Goal: Navigation & Orientation: Find specific page/section

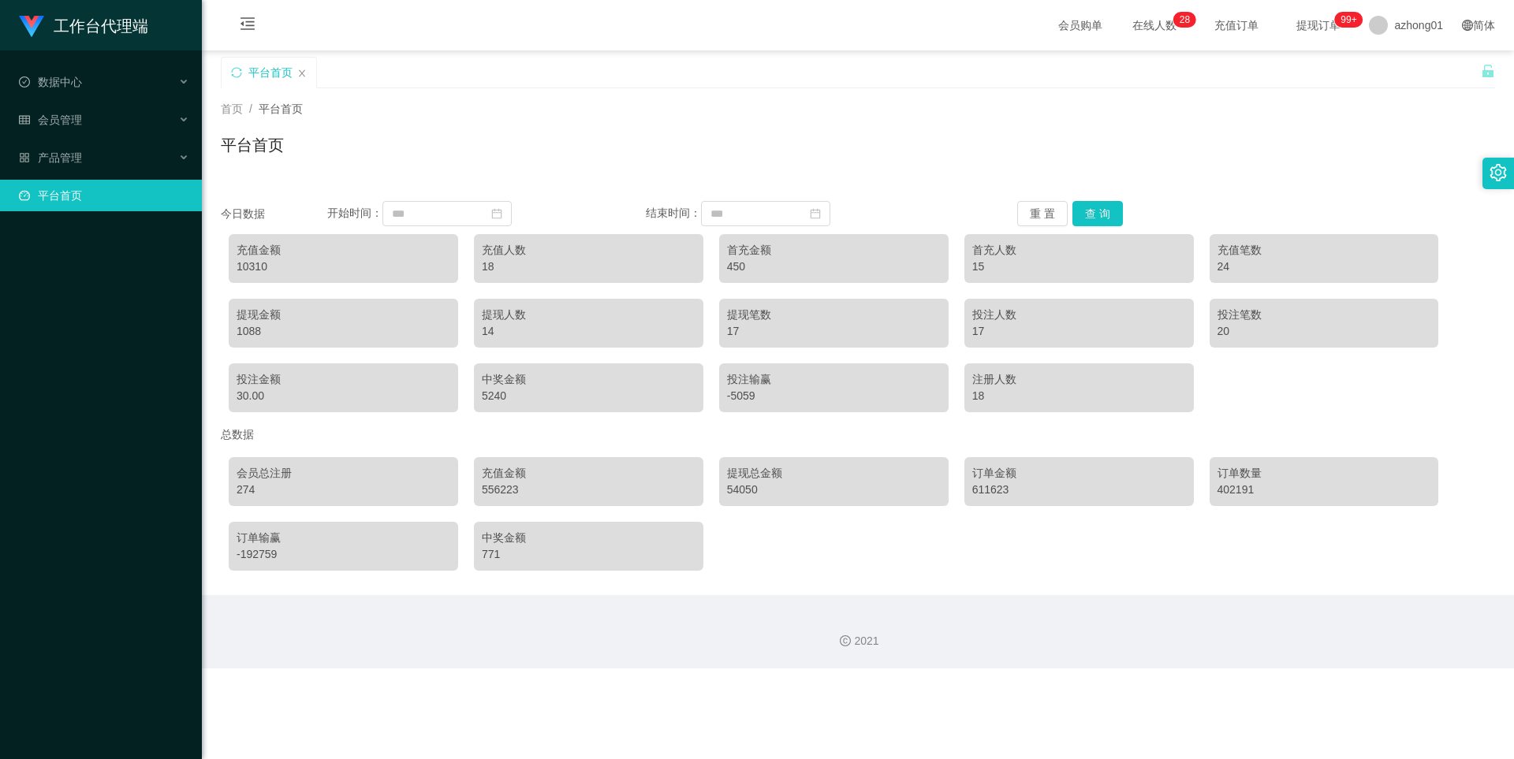
click at [84, 64] on ul "数据中心 会员管理 产品管理 平台首页" at bounding box center [101, 138] width 202 height 177
click at [80, 76] on span "数据中心" at bounding box center [50, 82] width 63 height 13
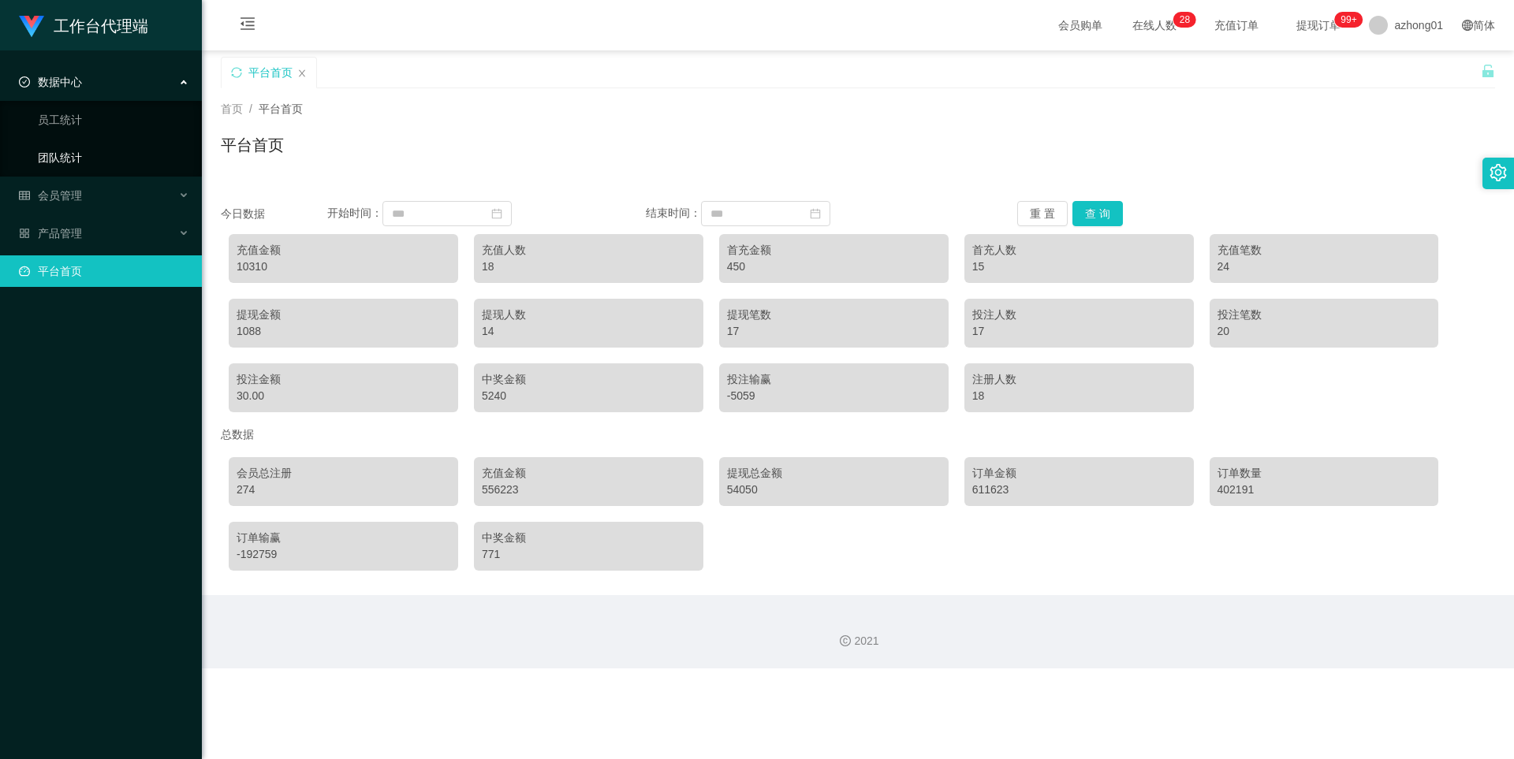
click at [89, 149] on link "团队统计" at bounding box center [113, 158] width 151 height 32
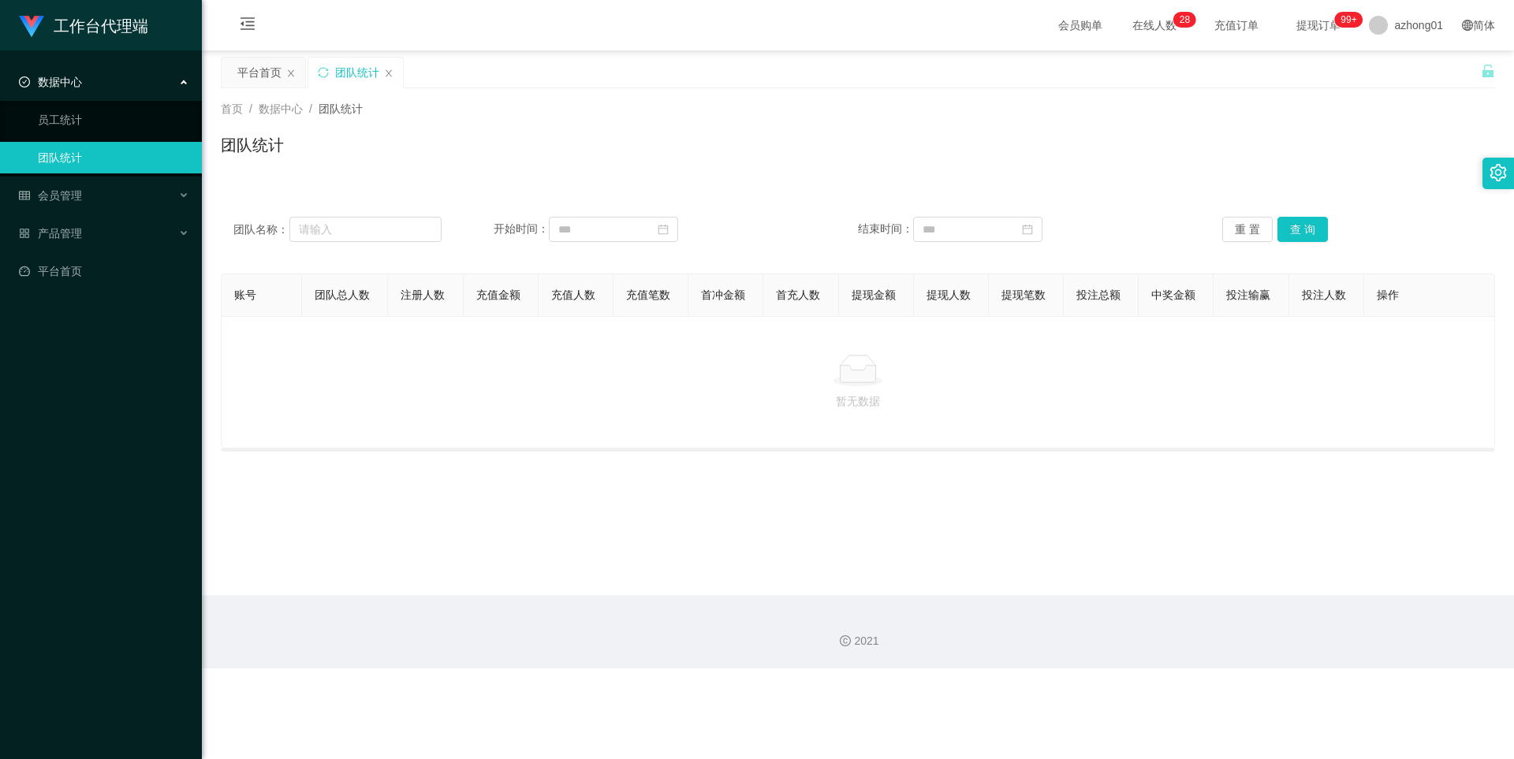
click at [96, 77] on div "数据中心" at bounding box center [101, 82] width 202 height 32
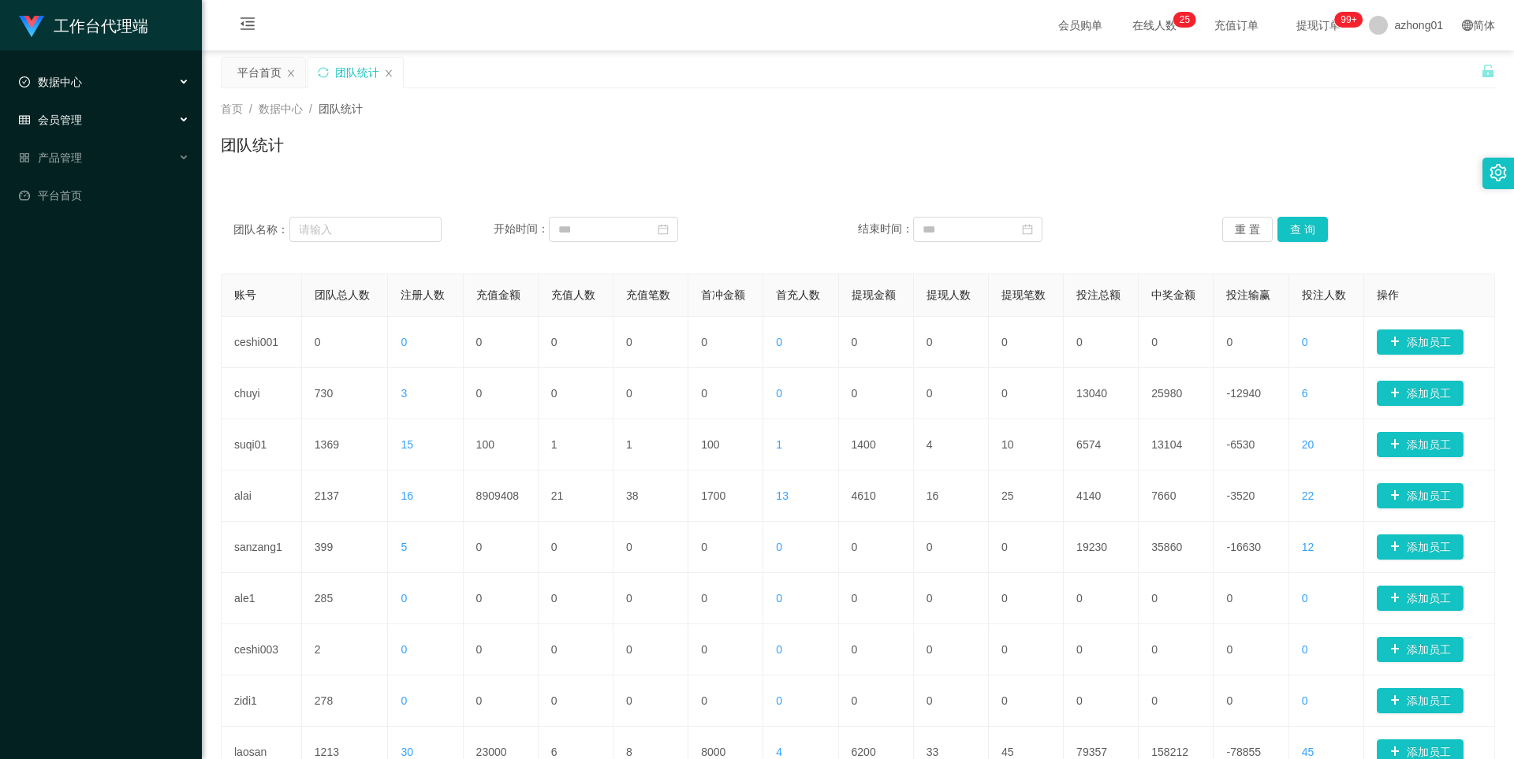
click at [80, 119] on span "会员管理" at bounding box center [50, 120] width 63 height 13
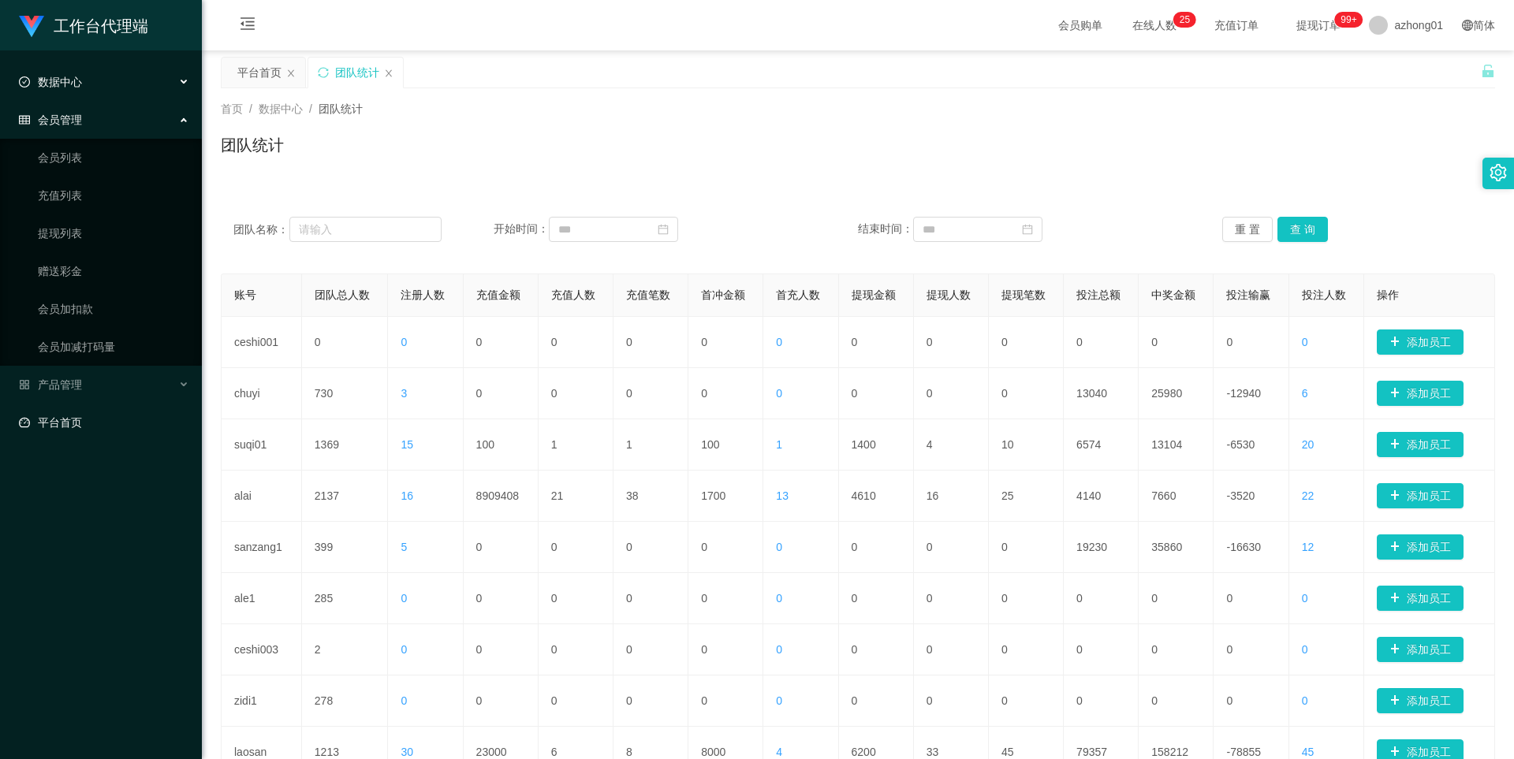
click at [82, 419] on link "平台首页" at bounding box center [104, 423] width 170 height 32
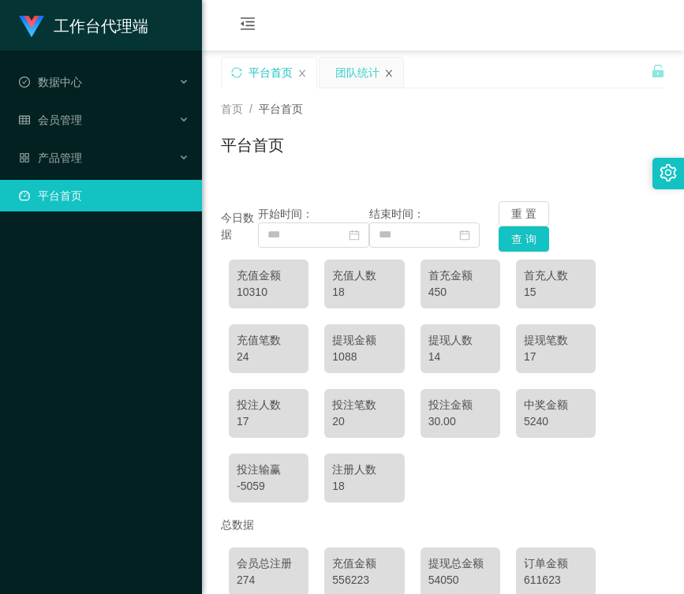
click at [393, 74] on icon "图标: close" at bounding box center [388, 73] width 9 height 9
